Goal: Information Seeking & Learning: Stay updated

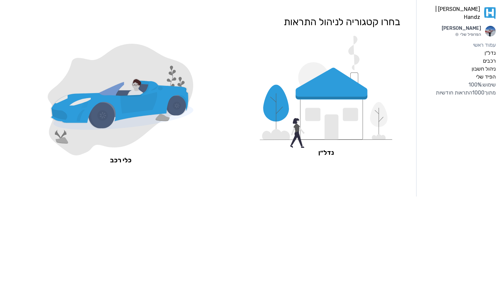
click at [297, 123] on icon at bounding box center [326, 92] width 133 height 112
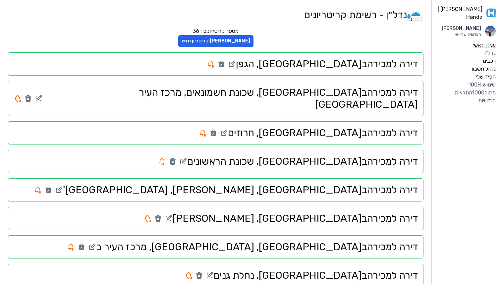
click at [486, 44] on label "עמוד ראשי" at bounding box center [484, 45] width 23 height 8
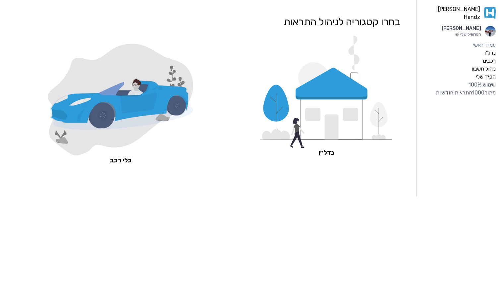
click at [321, 93] on icon at bounding box center [332, 84] width 72 height 32
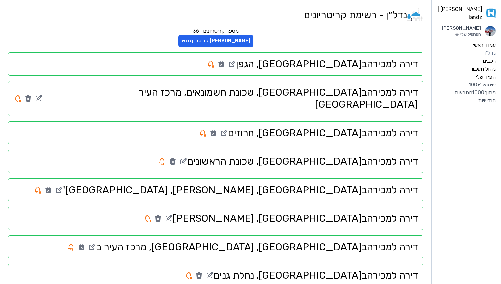
click at [478, 68] on label "ניהול חשבון" at bounding box center [484, 69] width 24 height 8
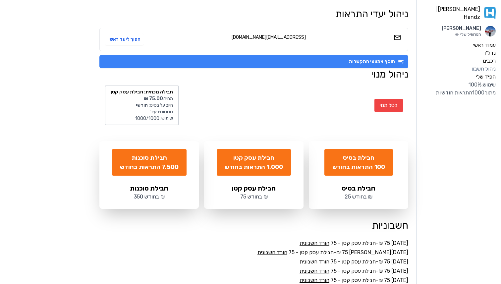
click at [310, 59] on button "הוסף אמצעי התקשרות" at bounding box center [253, 61] width 309 height 13
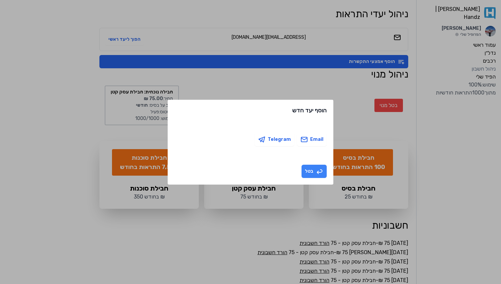
click at [307, 170] on button "בטל" at bounding box center [314, 171] width 25 height 13
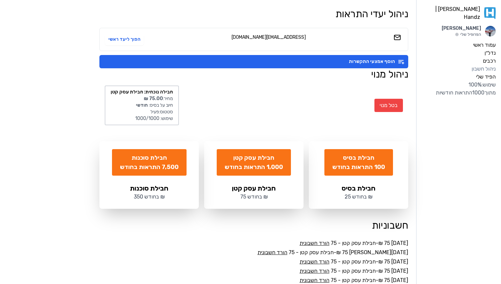
click at [284, 88] on div "בטל מנוי חבילה נוכחית: חבילת עסק קטן מחיר: ‏75.00 ‏₪ חיוב על בסיס: חודשי סטטוס:…" at bounding box center [253, 105] width 309 height 50
click at [489, 75] on label "הפיד שלי" at bounding box center [486, 77] width 20 height 8
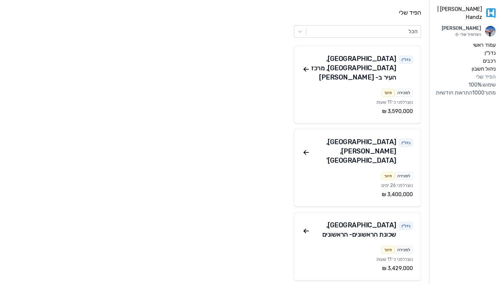
click at [480, 90] on div "שימוש: 100 % מתוך 1000 התראות חודשיות" at bounding box center [465, 89] width 61 height 16
click at [490, 66] on label "ניהול חשבון" at bounding box center [484, 69] width 24 height 8
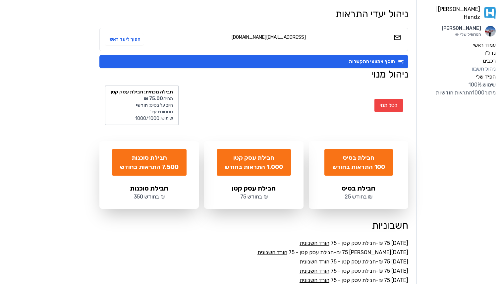
click at [490, 75] on label "הפיד שלי" at bounding box center [486, 77] width 20 height 8
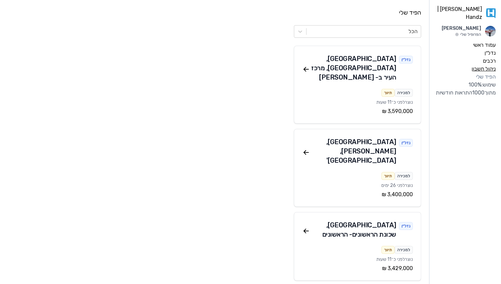
click at [489, 66] on label "ניהול חשבון" at bounding box center [484, 69] width 24 height 8
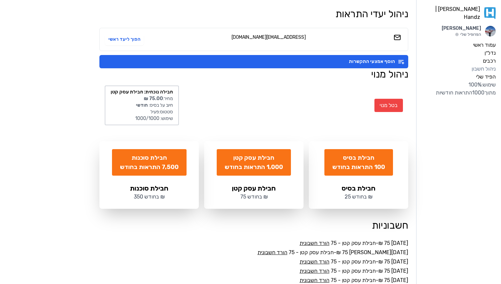
scroll to position [27, 0]
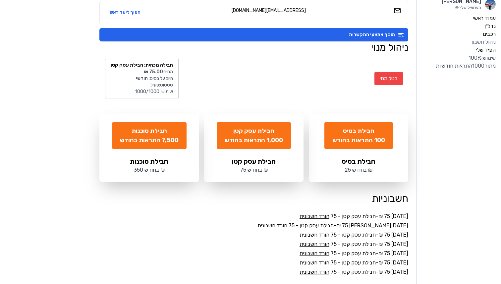
click at [318, 217] on link "הורד חשבונית" at bounding box center [315, 216] width 30 height 6
click at [287, 226] on link "הורד חשבונית" at bounding box center [273, 225] width 30 height 6
click at [495, 14] on label "עמוד ראשי" at bounding box center [484, 18] width 23 height 8
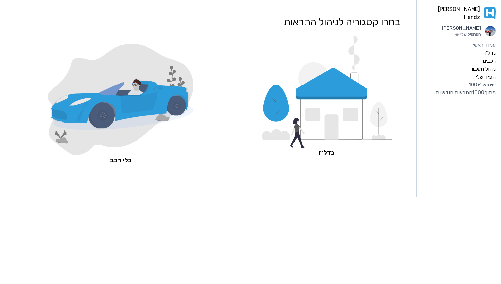
click at [315, 116] on icon at bounding box center [312, 114] width 15 height 13
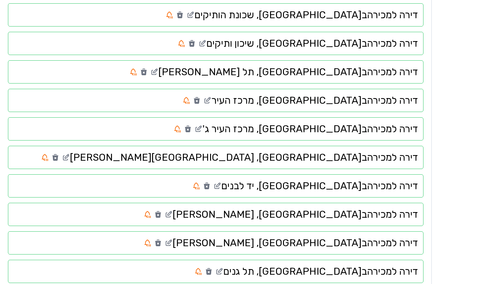
scroll to position [292, 0]
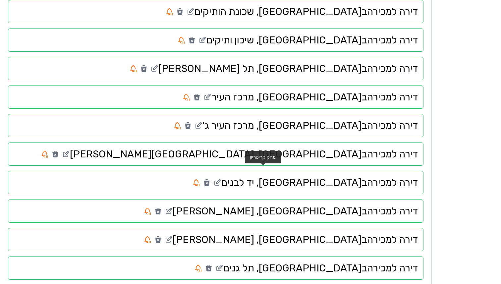
click at [210, 181] on icon at bounding box center [207, 183] width 6 height 5
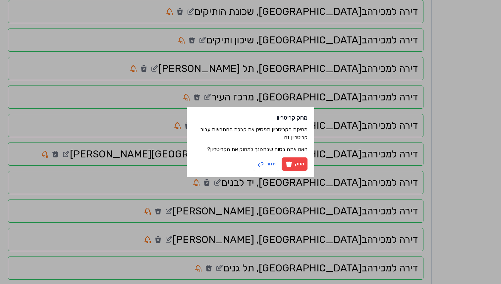
click at [295, 165] on button "מחק" at bounding box center [295, 163] width 26 height 13
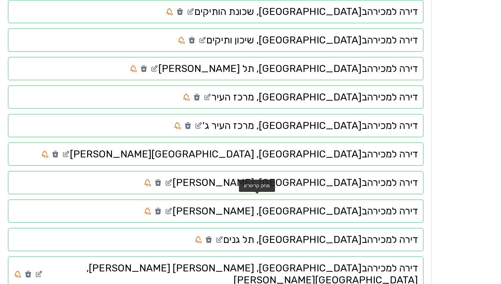
click at [161, 209] on icon at bounding box center [158, 211] width 6 height 5
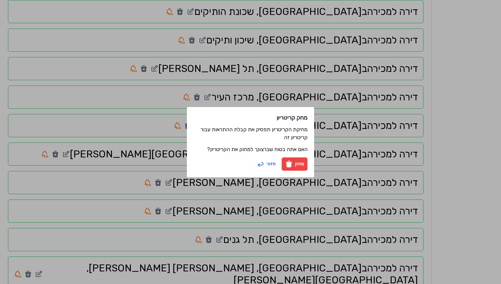
click at [298, 165] on button "מחק" at bounding box center [295, 163] width 26 height 13
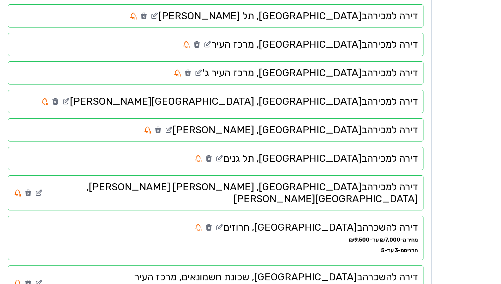
click at [257, 236] on div "מחיר מ-₪7,000 עד-₪9,500" at bounding box center [216, 240] width 405 height 8
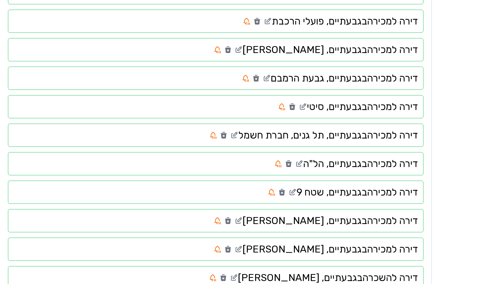
scroll to position [852, 0]
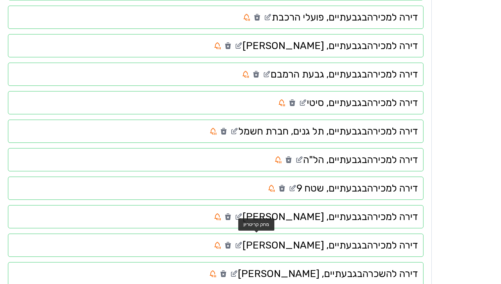
click at [226, 272] on icon at bounding box center [223, 274] width 6 height 5
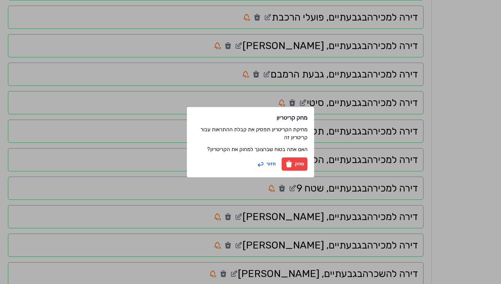
click at [298, 168] on button "מחק" at bounding box center [295, 163] width 26 height 13
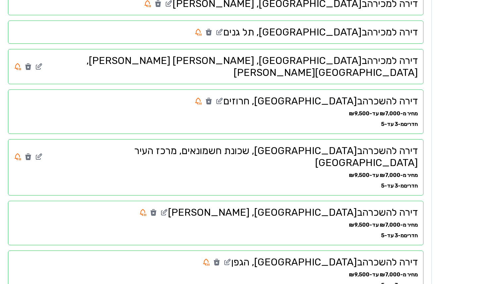
click at [298, 201] on div "דירה להשכרה ב רמת גן , שכונת גפן מחיר מ-₪7,000 עד-₪9,500 חדרים מ-3 עד-5" at bounding box center [216, 223] width 416 height 44
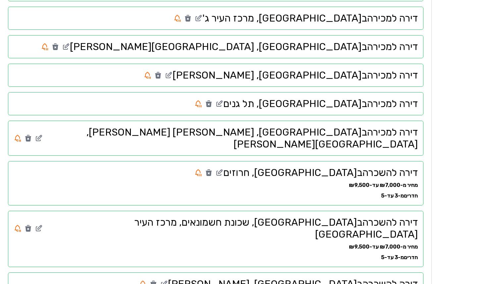
scroll to position [0, 0]
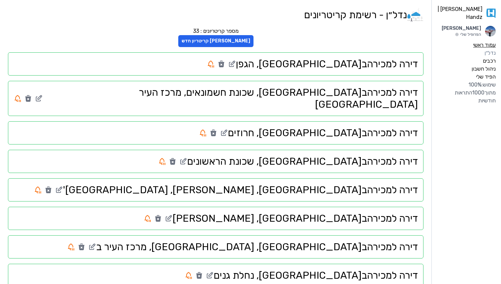
click at [484, 41] on label "עמוד ראשי" at bounding box center [484, 45] width 23 height 8
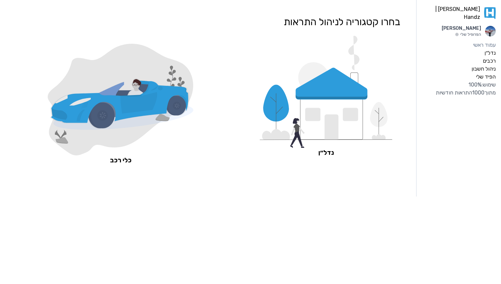
click at [353, 84] on icon at bounding box center [332, 84] width 72 height 32
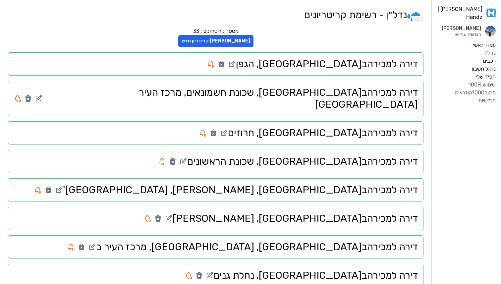
click at [494, 73] on label "הפיד שלי" at bounding box center [486, 77] width 20 height 8
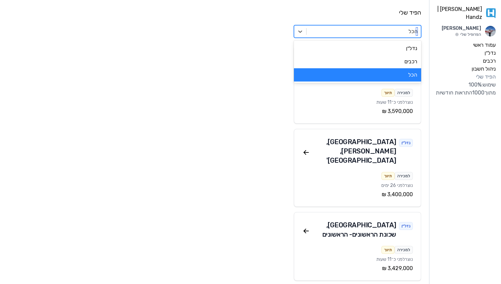
click at [375, 33] on div at bounding box center [364, 31] width 108 height 9
click at [379, 48] on div "נדל״ן" at bounding box center [357, 48] width 127 height 13
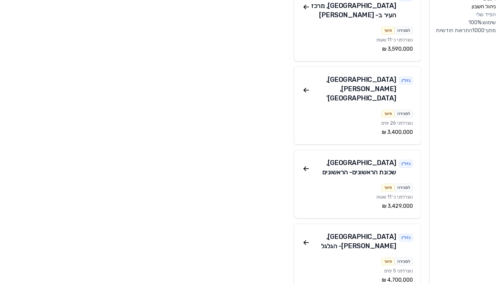
scroll to position [73, 0]
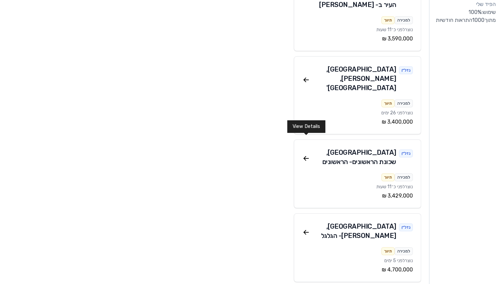
click at [309, 155] on icon at bounding box center [306, 159] width 8 height 8
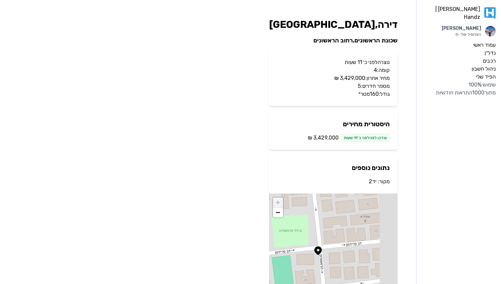
click at [370, 180] on link "יד2" at bounding box center [373, 181] width 8 height 6
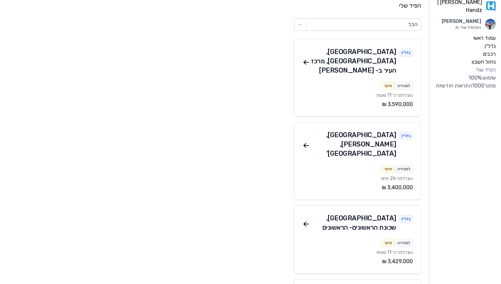
scroll to position [8, 0]
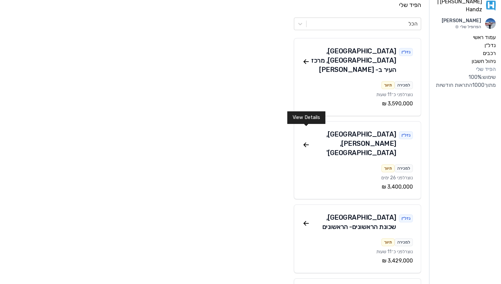
click at [305, 141] on icon at bounding box center [306, 145] width 8 height 8
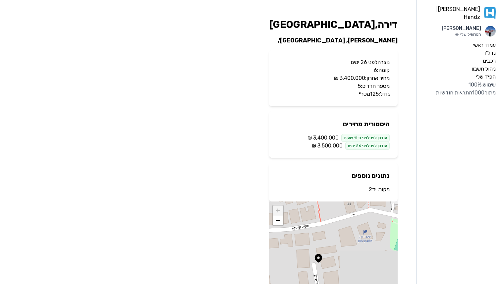
click at [373, 192] on link "יד2" at bounding box center [373, 189] width 8 height 6
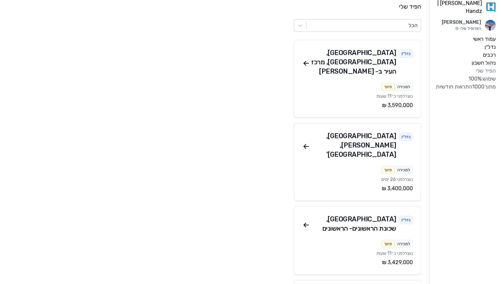
scroll to position [6, 0]
click at [306, 63] on icon at bounding box center [306, 63] width 5 height 0
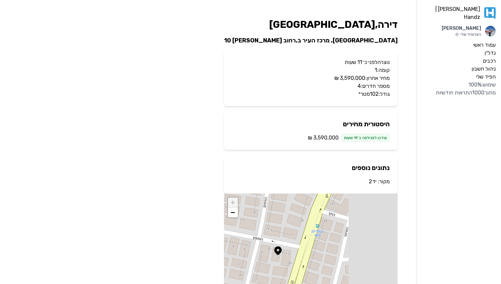
click at [374, 183] on link "יד2" at bounding box center [373, 181] width 8 height 6
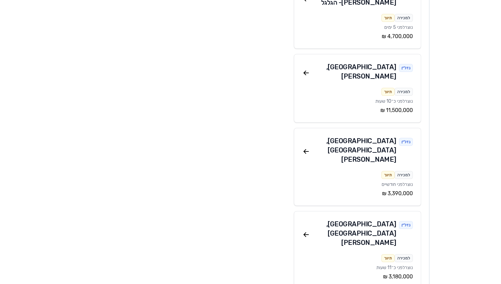
scroll to position [325, 0]
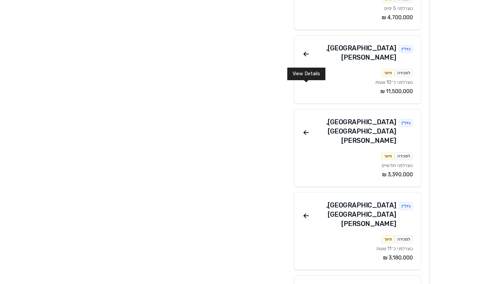
click at [305, 129] on icon at bounding box center [306, 133] width 8 height 8
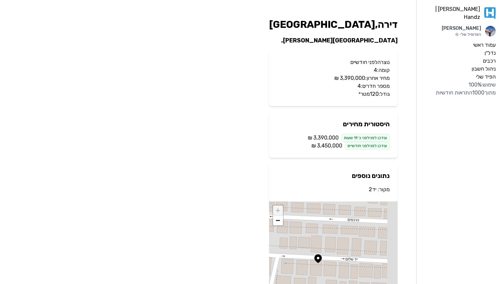
click at [370, 192] on link "יד2" at bounding box center [373, 189] width 8 height 6
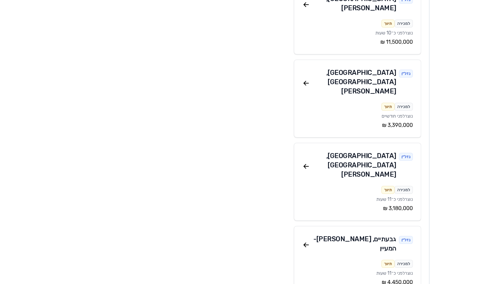
scroll to position [375, 0]
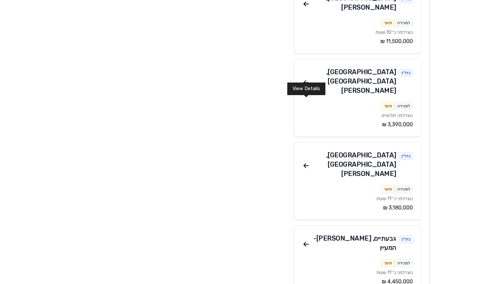
click at [306, 162] on icon at bounding box center [306, 166] width 8 height 8
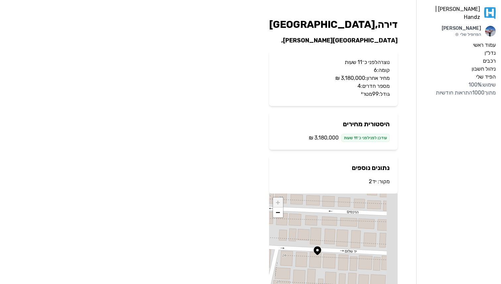
click at [375, 183] on link "יד2" at bounding box center [373, 181] width 8 height 6
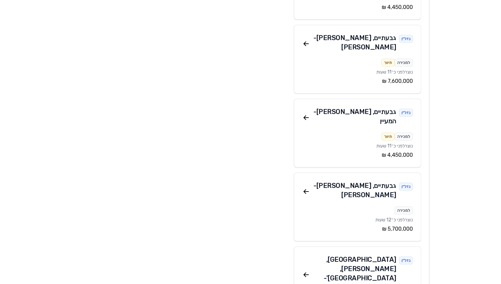
scroll to position [655, 0]
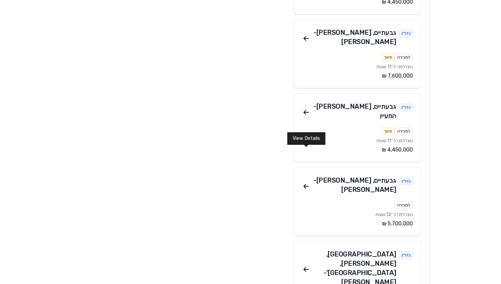
click at [304, 266] on icon at bounding box center [306, 270] width 8 height 8
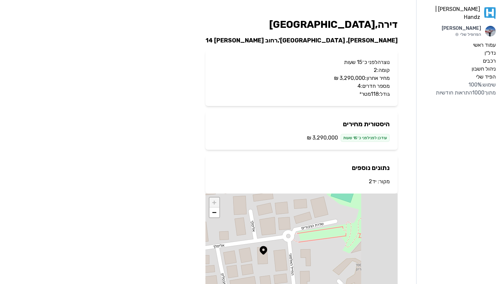
click at [374, 181] on link "יד2" at bounding box center [373, 181] width 8 height 6
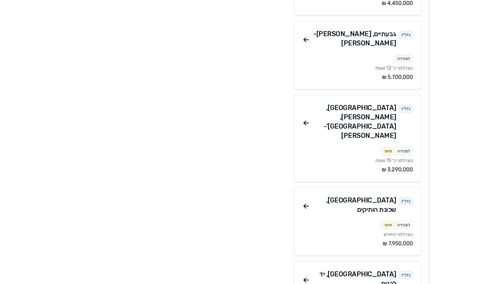
scroll to position [802, 0]
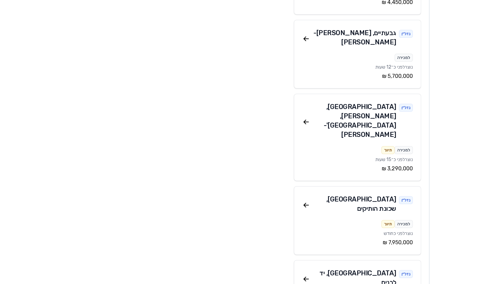
click at [307, 275] on icon at bounding box center [306, 279] width 8 height 8
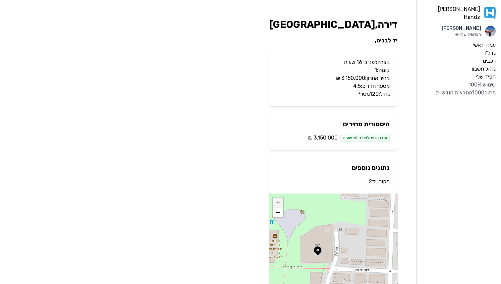
click at [373, 183] on link "יד2" at bounding box center [373, 181] width 8 height 6
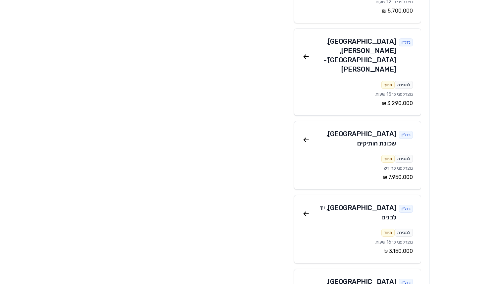
scroll to position [879, 0]
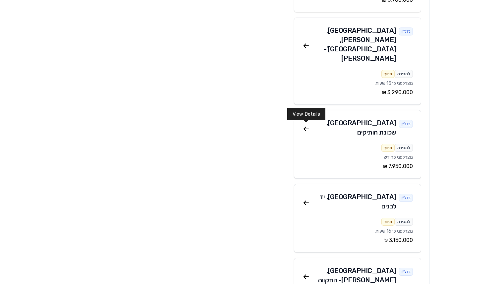
click at [307, 273] on icon at bounding box center [306, 277] width 8 height 8
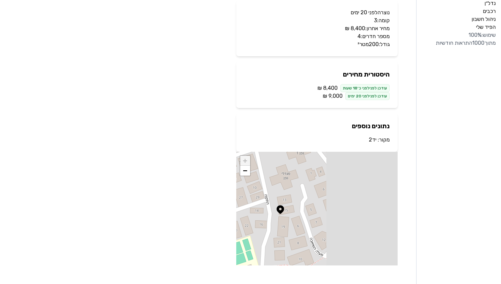
scroll to position [36, 0]
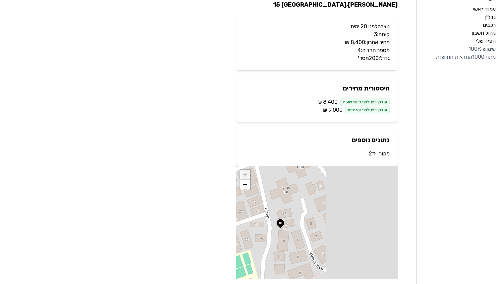
click at [374, 155] on link "יד2" at bounding box center [373, 154] width 8 height 6
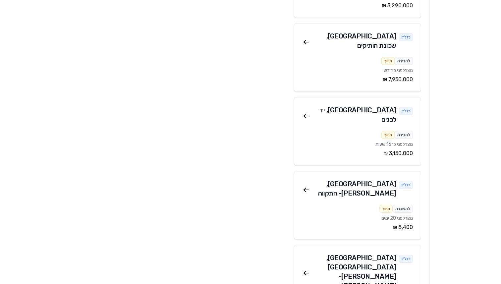
scroll to position [977, 0]
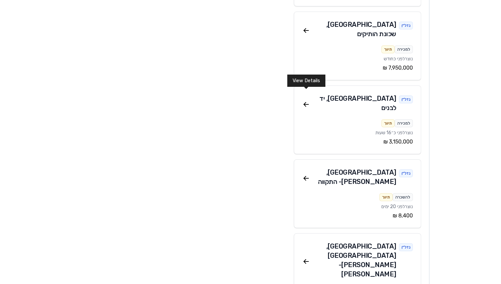
click at [302, 233] on div "נדל״ן רמת גן , תל יהודה - חורגין למכירה תיווך נוצר לפני כ־22 שעות ‏2,050,000 ‏₪…" at bounding box center [357, 276] width 127 height 87
click at [306, 258] on icon at bounding box center [306, 262] width 8 height 8
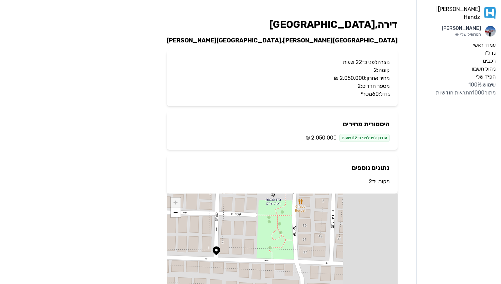
click at [372, 181] on link "יד2" at bounding box center [373, 181] width 8 height 6
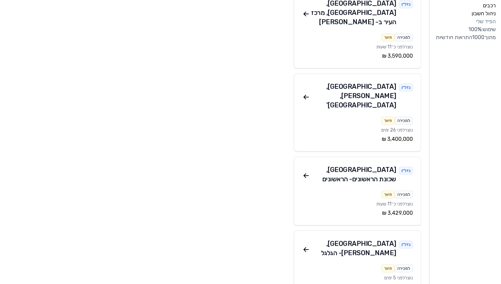
scroll to position [56, 0]
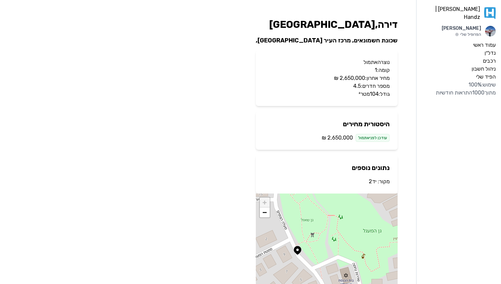
click at [377, 181] on p "מקור: יד2" at bounding box center [327, 182] width 126 height 8
click at [373, 181] on link "יד2" at bounding box center [373, 181] width 8 height 6
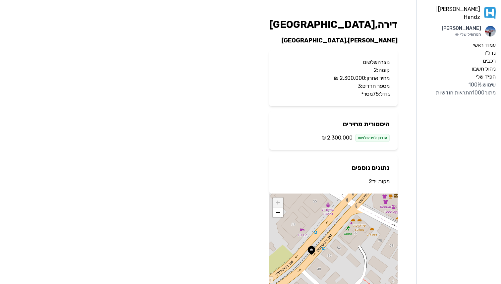
click at [373, 181] on link "יד2" at bounding box center [373, 181] width 8 height 6
